Goal: Information Seeking & Learning: Learn about a topic

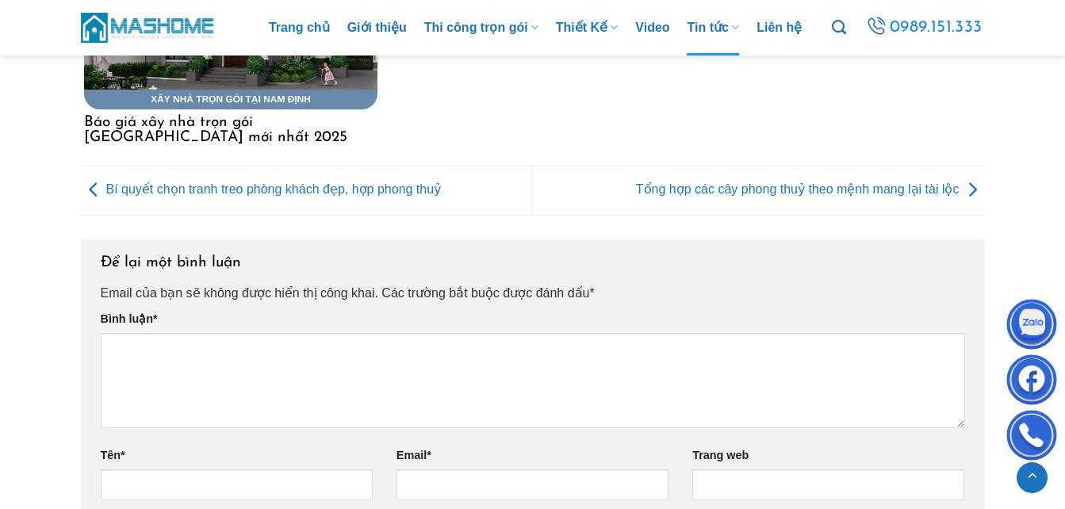
scroll to position [6405, 0]
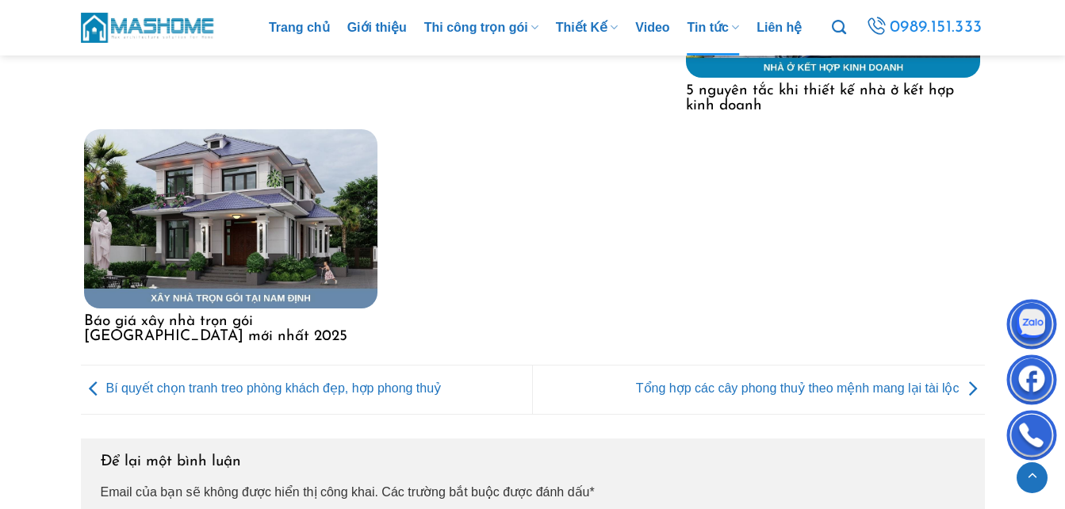
click at [270, 308] on h4 "Báo giá xây nhà trọn gói [GEOGRAPHIC_DATA] mới nhất 2025" at bounding box center [231, 326] width 294 height 36
click at [278, 308] on h4 "Báo giá xây nhà trọn gói [GEOGRAPHIC_DATA] mới nhất 2025" at bounding box center [231, 326] width 294 height 36
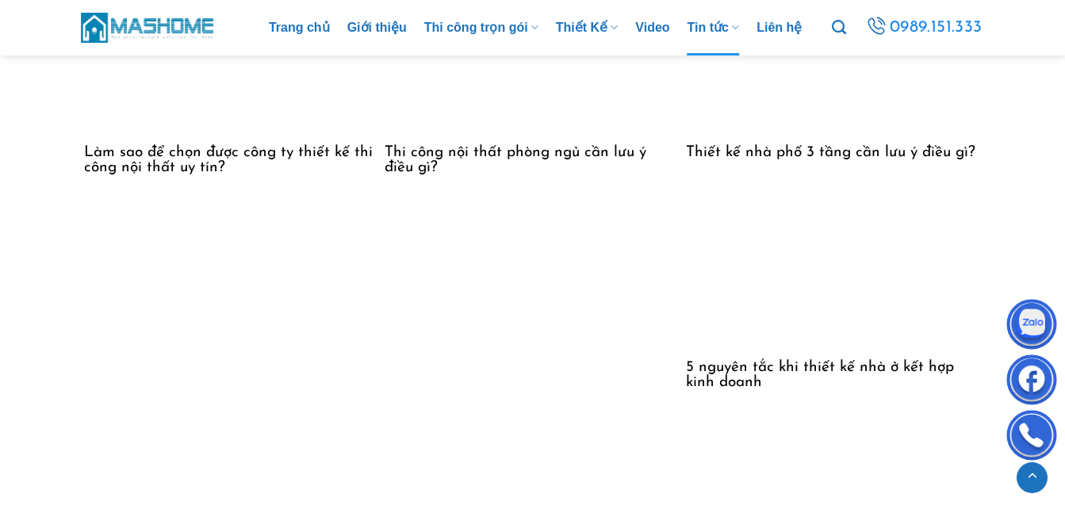
scroll to position [9911, 0]
